Goal: Task Accomplishment & Management: Use online tool/utility

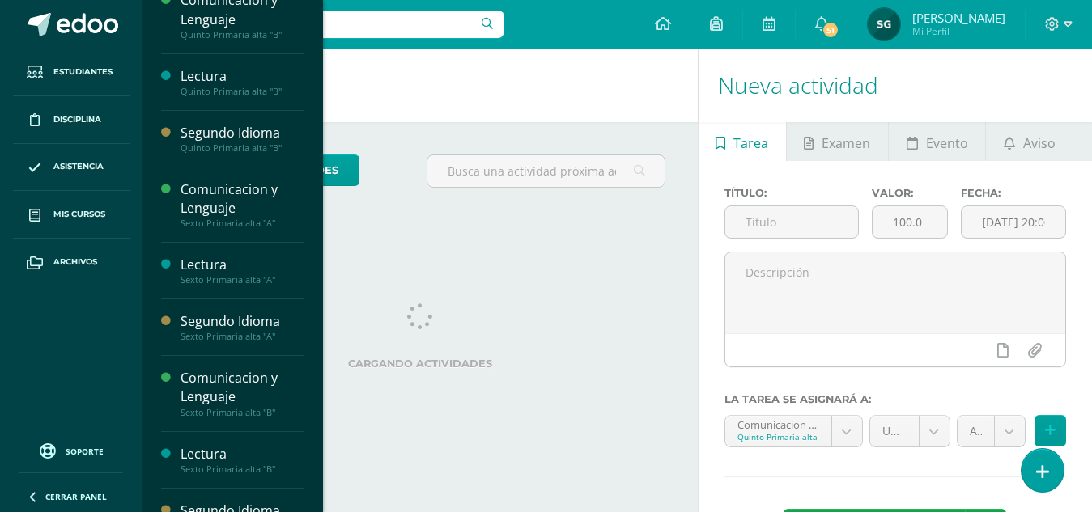
scroll to position [222, 0]
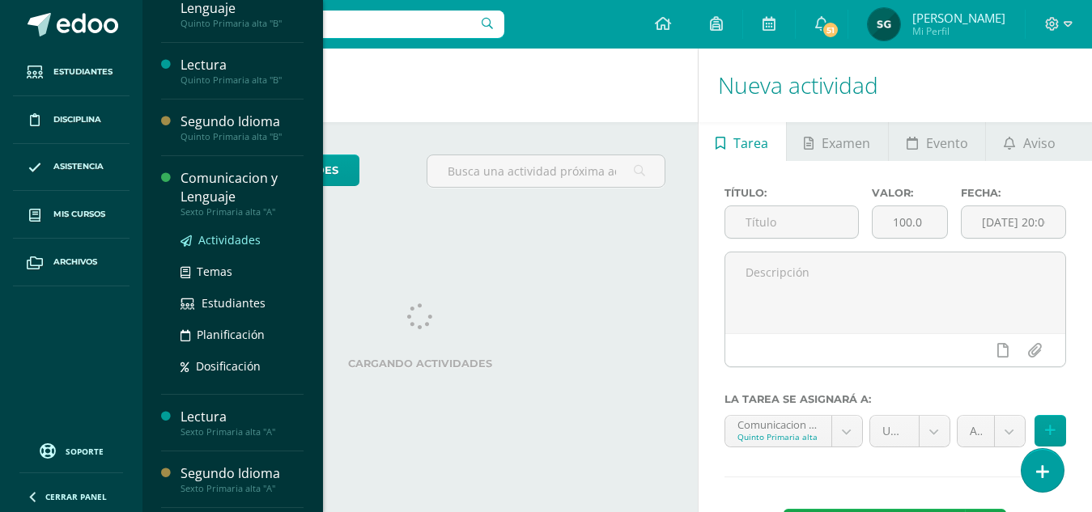
click at [229, 241] on span "Actividades" at bounding box center [229, 239] width 62 height 15
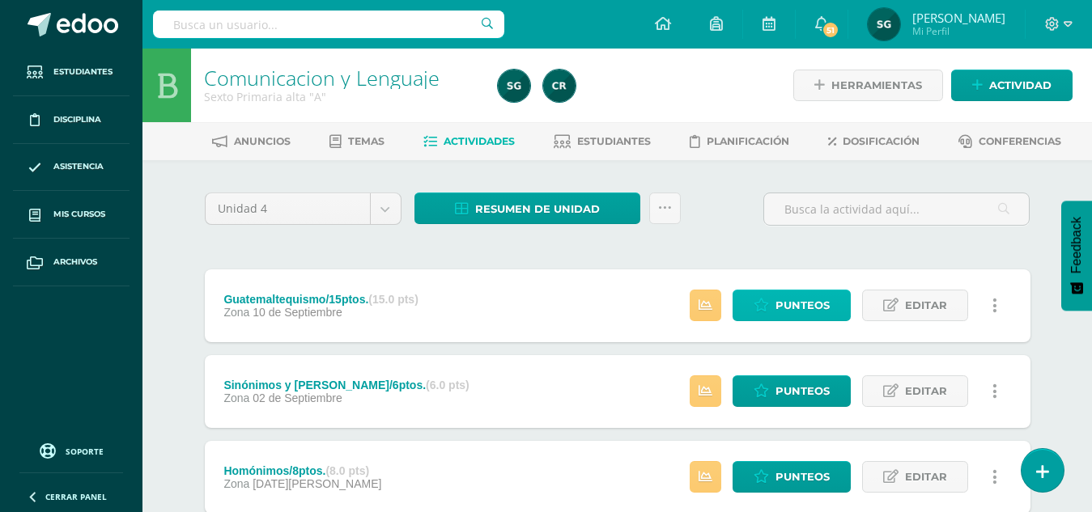
click at [808, 304] on span "Punteos" at bounding box center [803, 306] width 54 height 30
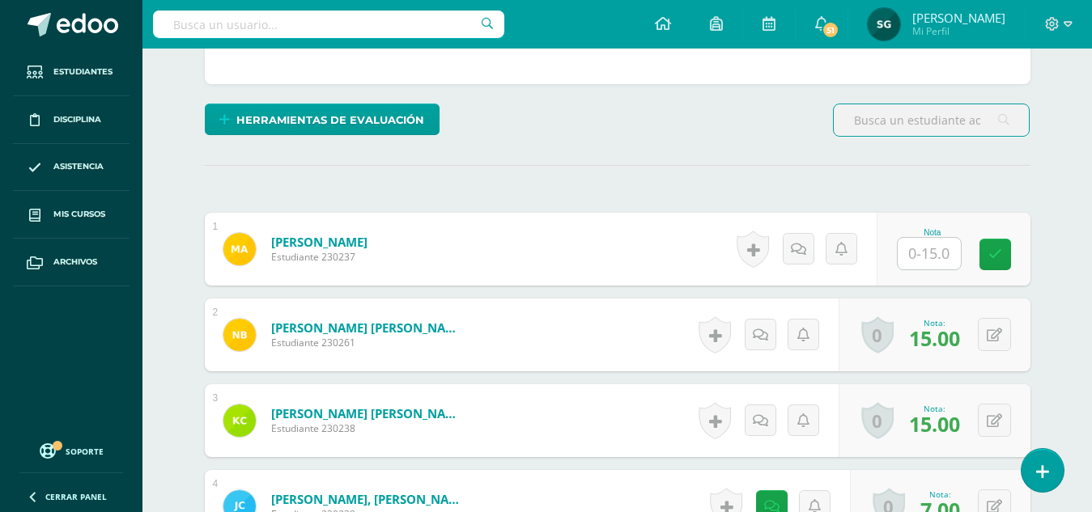
scroll to position [405, 0]
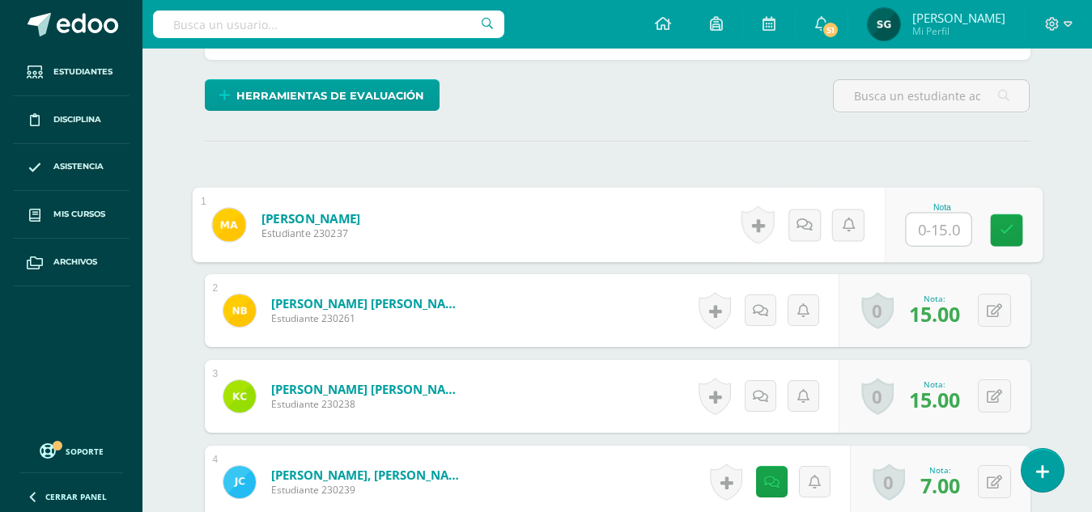
click at [933, 223] on input "text" at bounding box center [938, 230] width 65 height 32
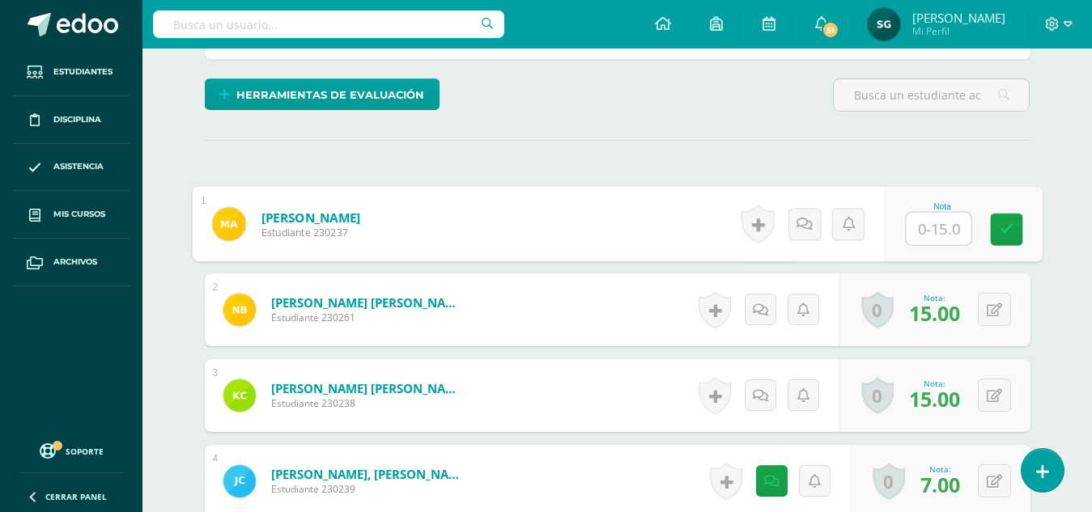
type input "9"
type input "13.5"
click at [809, 228] on icon at bounding box center [804, 224] width 16 height 14
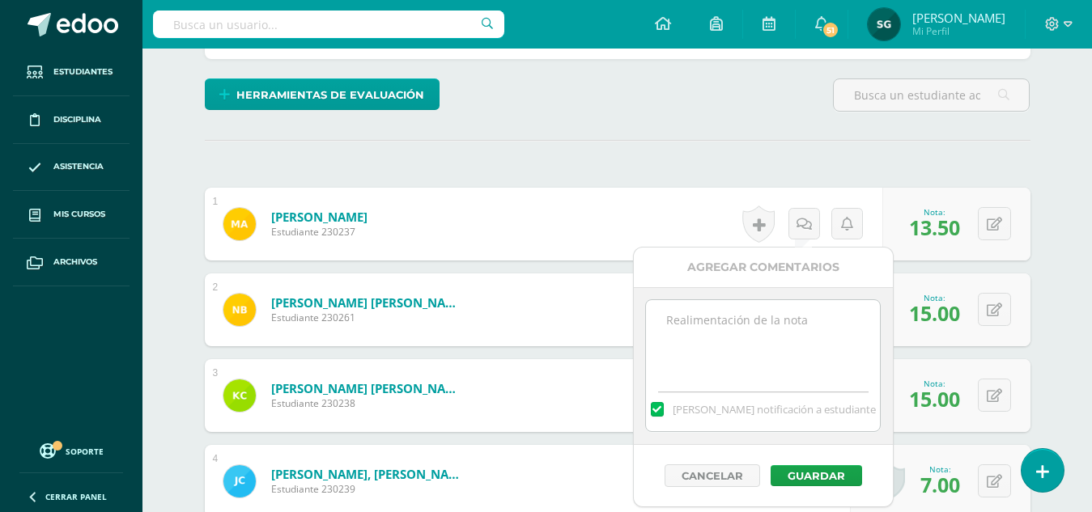
click at [774, 325] on textarea at bounding box center [763, 340] width 234 height 81
type textarea "Observación: Trabajar más ordenado. Extranjerismo, incompleto."
click at [816, 481] on button "Guardar" at bounding box center [816, 476] width 91 height 21
click at [810, 475] on button "Guardar" at bounding box center [816, 476] width 91 height 21
click at [819, 474] on button "Guardar" at bounding box center [816, 476] width 91 height 21
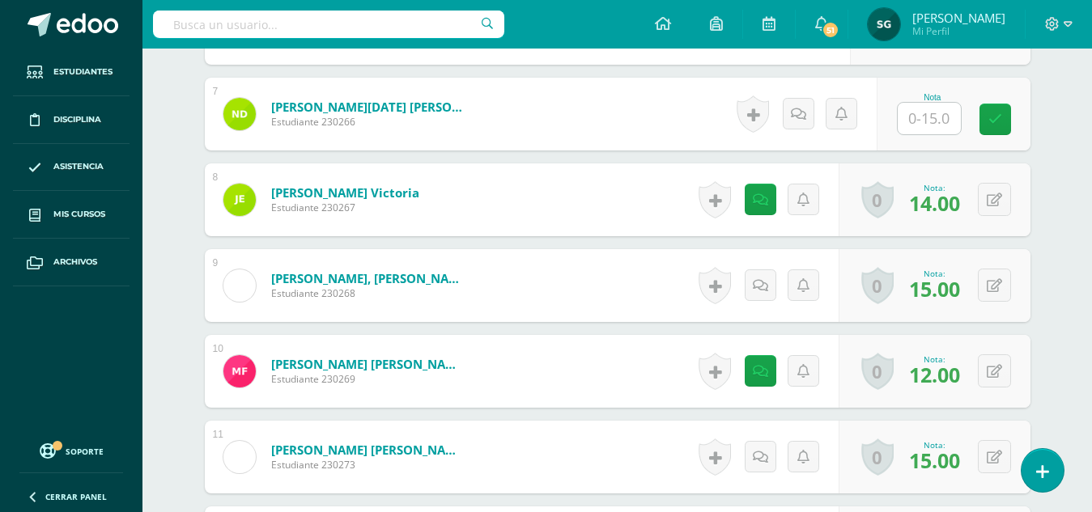
scroll to position [1035, 0]
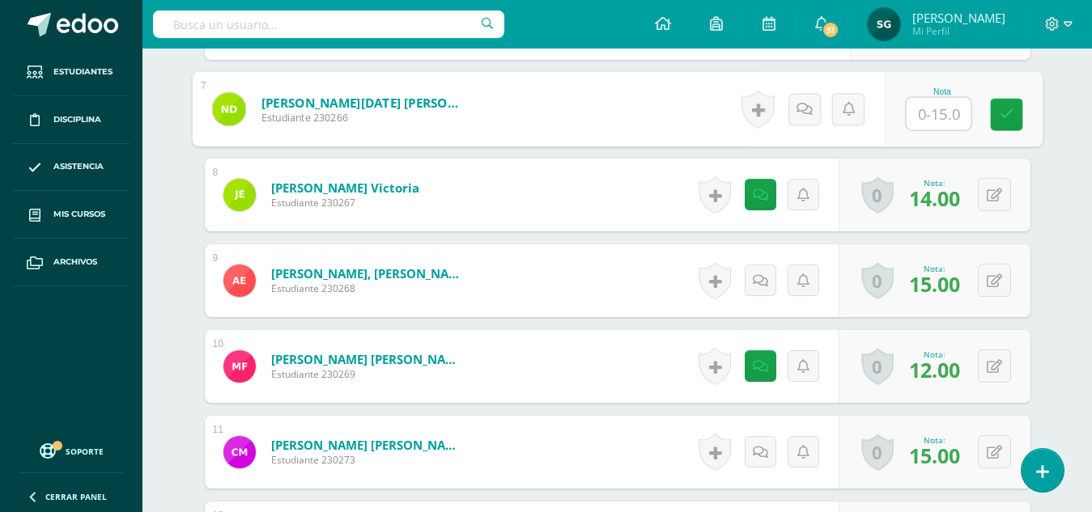
click at [929, 108] on input "text" at bounding box center [938, 114] width 65 height 32
type input "15"
click at [1014, 121] on link at bounding box center [1006, 115] width 32 height 32
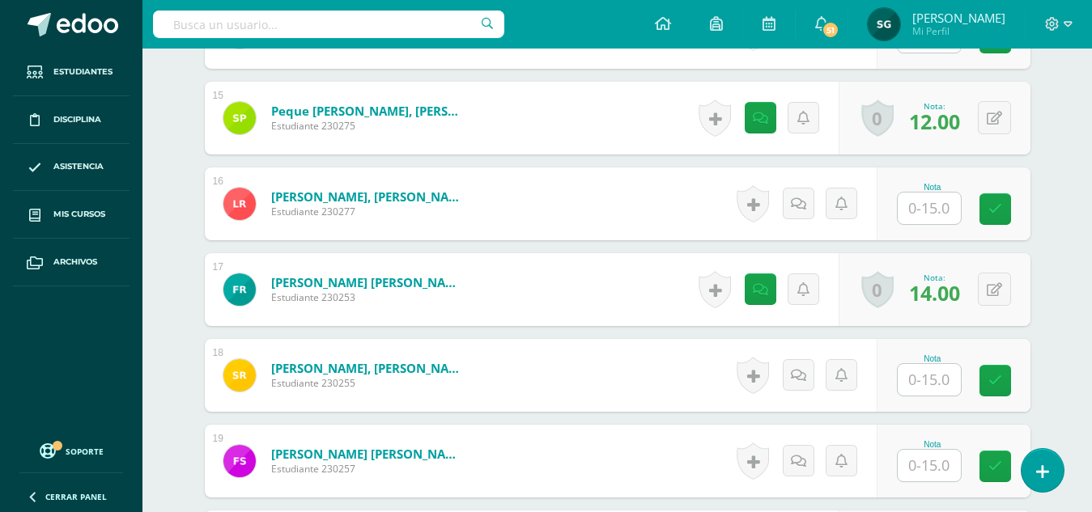
scroll to position [1736, 0]
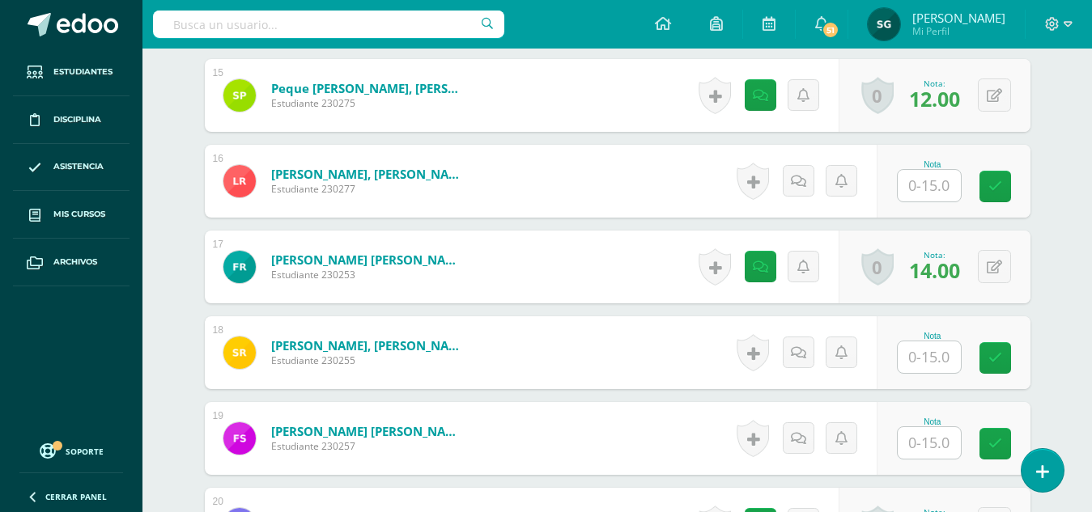
click at [921, 178] on input "text" at bounding box center [929, 186] width 63 height 32
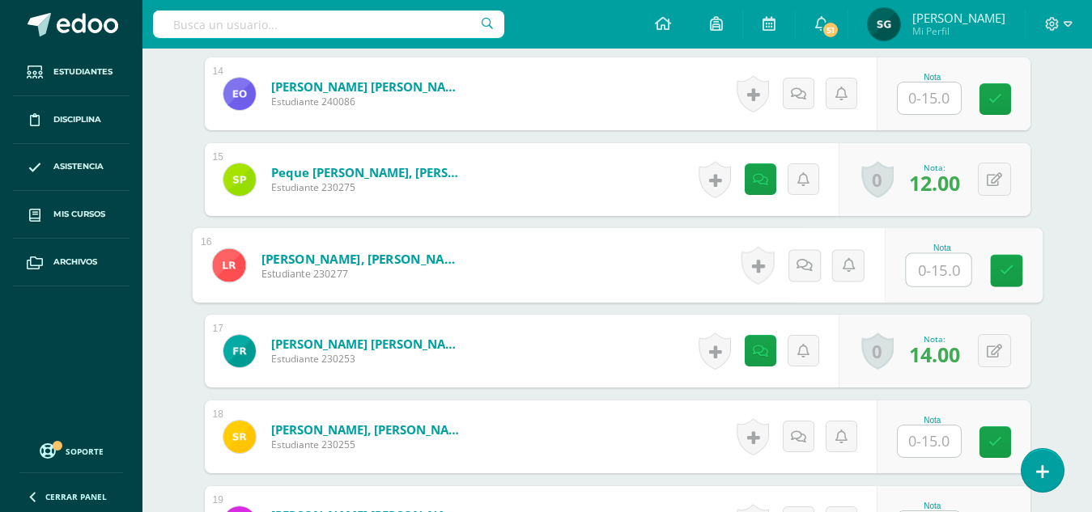
scroll to position [1647, 0]
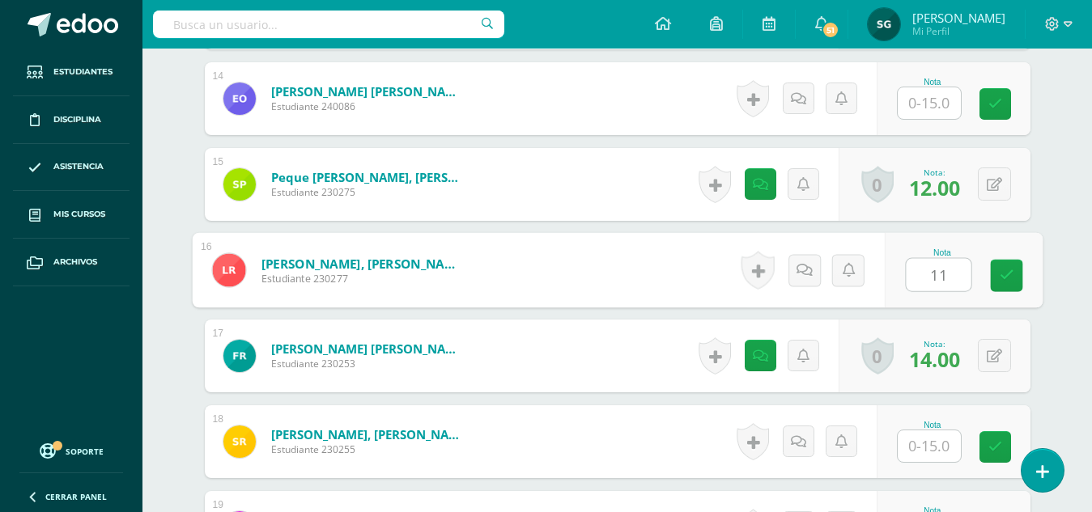
type input "1"
type input "12"
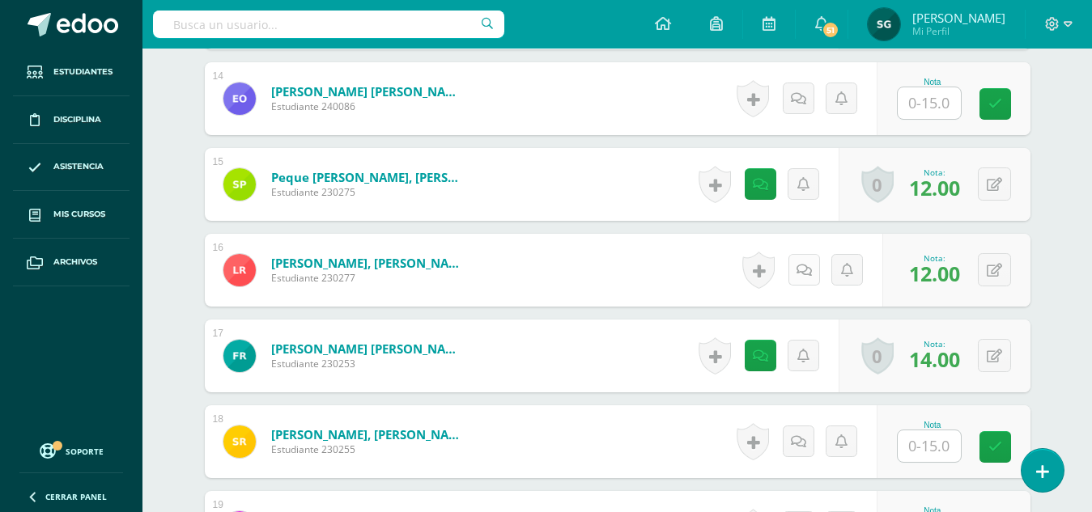
click at [795, 260] on link at bounding box center [805, 270] width 32 height 32
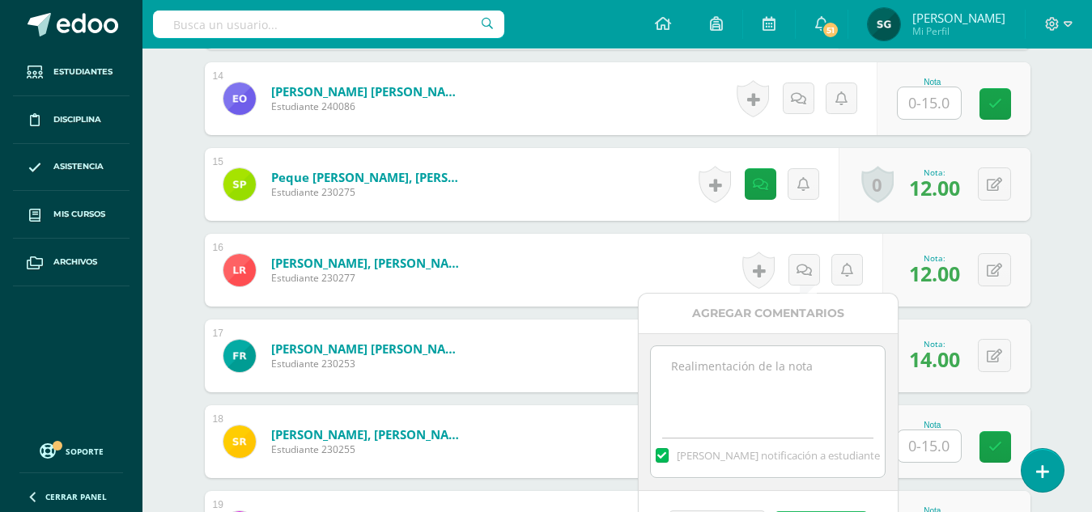
click at [734, 355] on textarea at bounding box center [768, 387] width 234 height 81
type textarea "Observación: Guatemaltequismo, faltó la introducción. Extranjerismo, ejercicio …"
click at [742, 311] on div "Agregar Comentarios" at bounding box center [768, 314] width 259 height 40
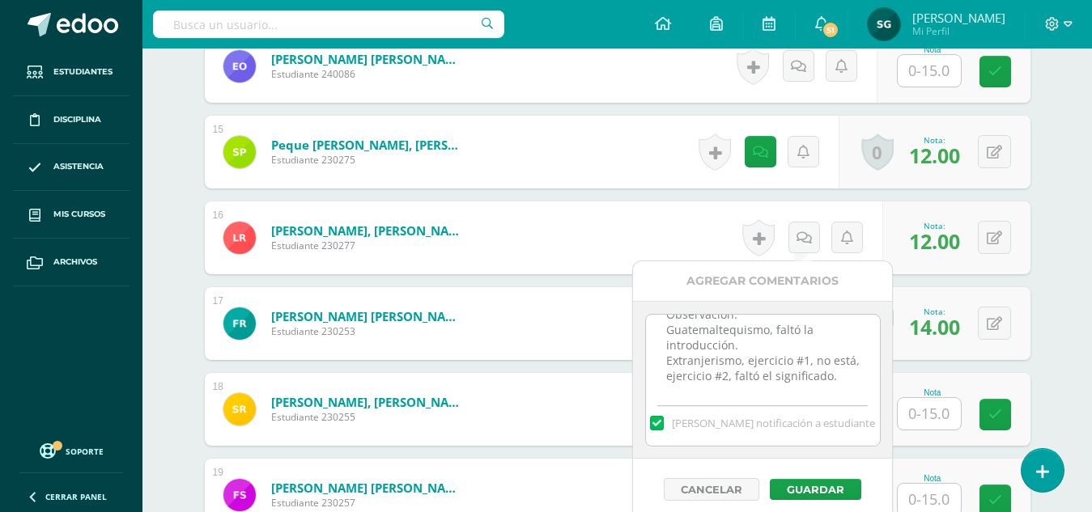
scroll to position [1712, 0]
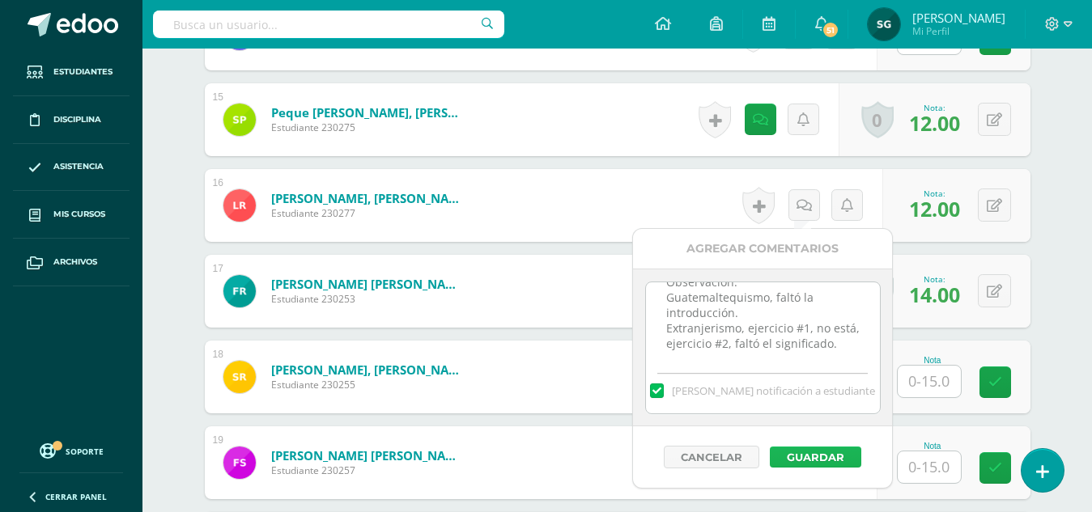
click at [815, 453] on button "Guardar" at bounding box center [815, 457] width 91 height 21
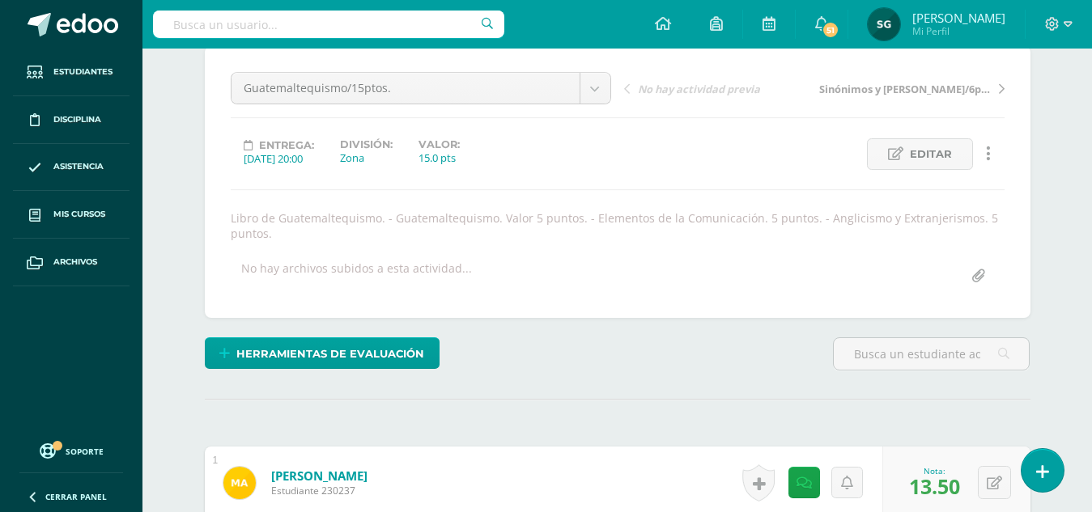
scroll to position [0, 0]
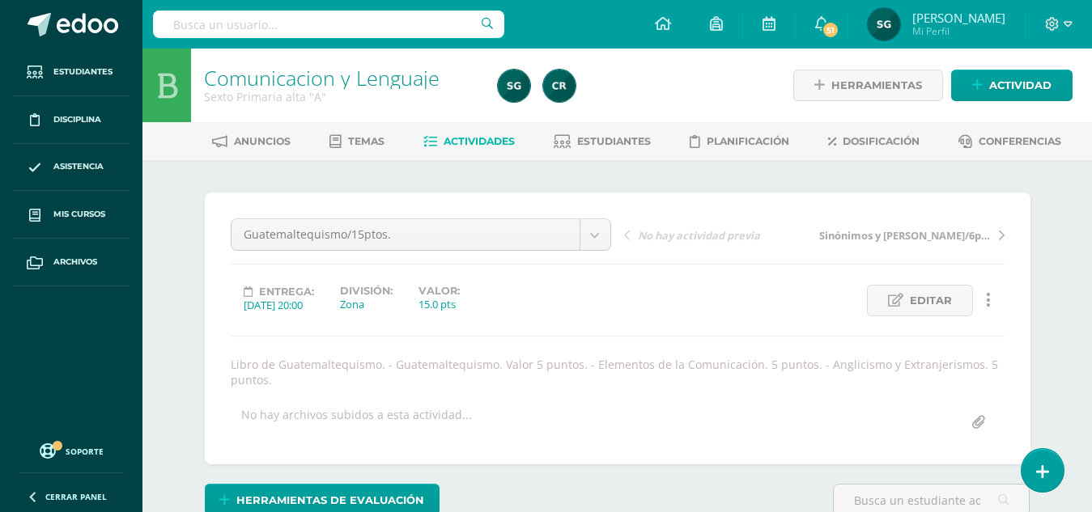
click at [666, 84] on div at bounding box center [641, 86] width 300 height 74
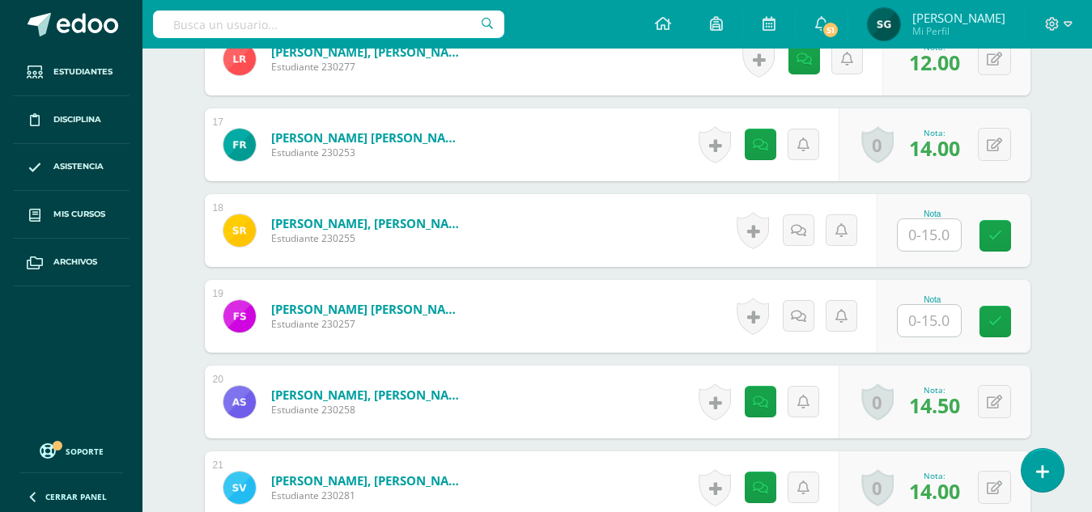
scroll to position [1875, 0]
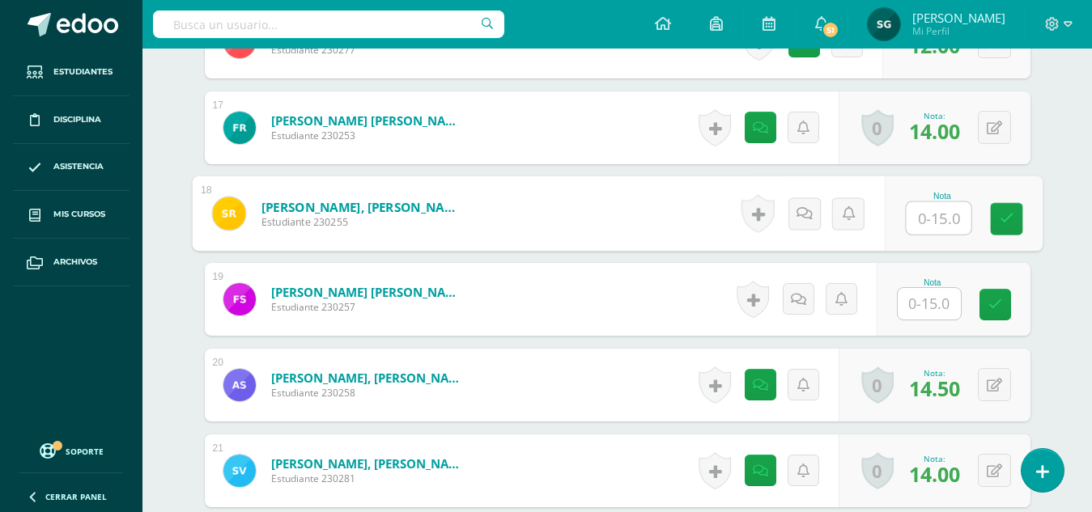
click at [925, 222] on input "text" at bounding box center [938, 218] width 65 height 32
click at [924, 220] on input "text" at bounding box center [938, 218] width 65 height 32
type input "13.5"
click at [806, 213] on icon at bounding box center [804, 213] width 16 height 14
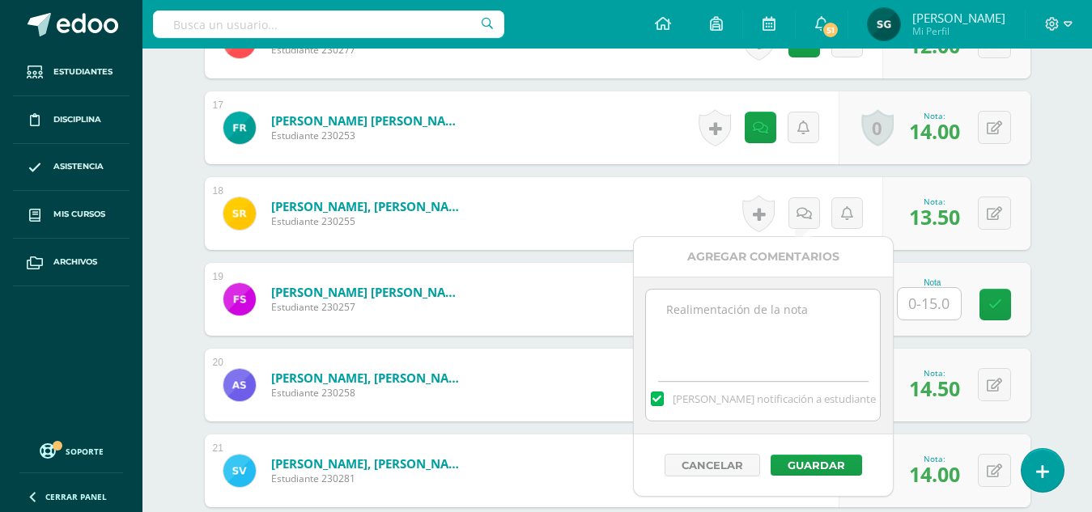
click at [773, 319] on textarea at bounding box center [763, 330] width 234 height 81
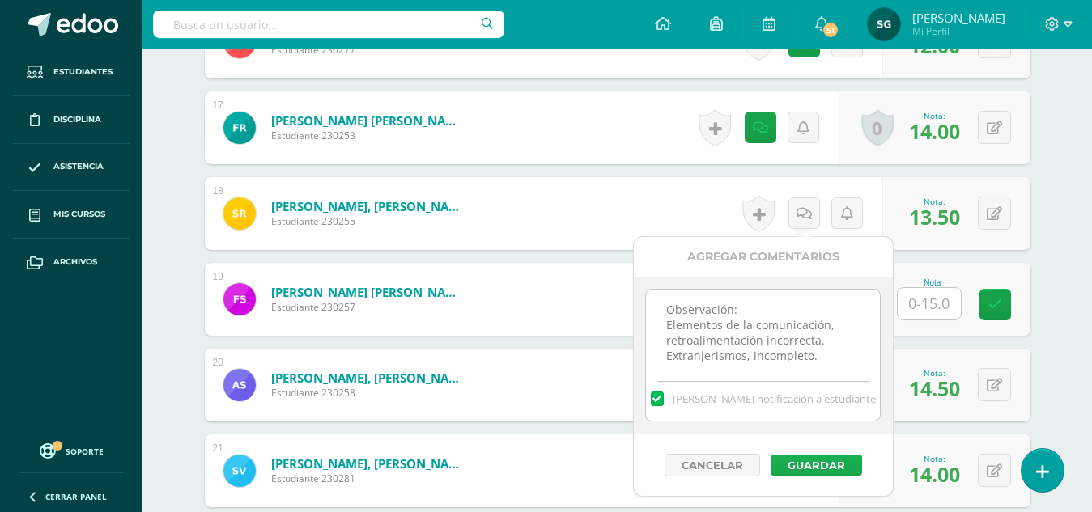
type textarea "Observación: Elementos de la comunicación, retroalimentación incorrecta. Extran…"
click at [808, 459] on button "Guardar" at bounding box center [816, 465] width 91 height 21
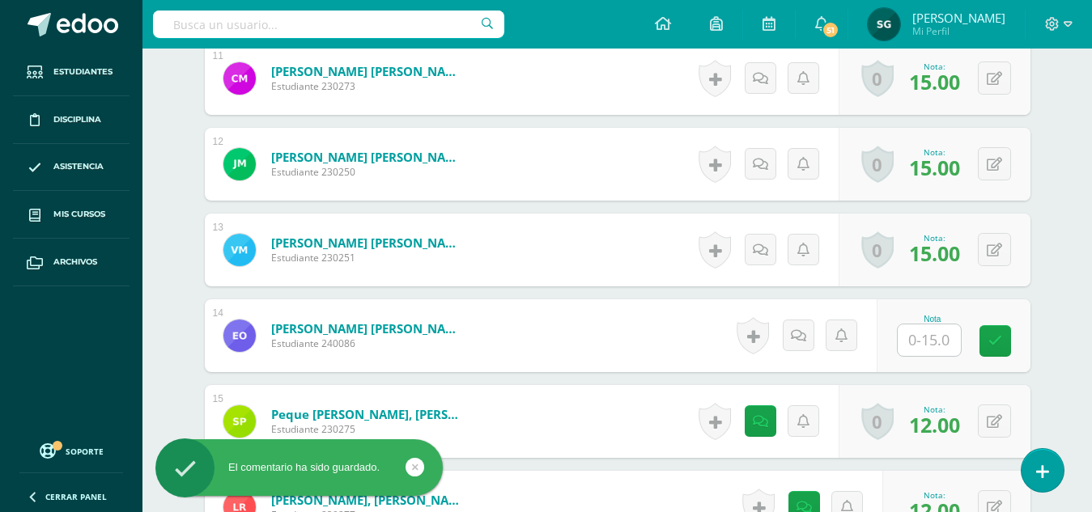
scroll to position [1401, 0]
